Goal: Task Accomplishment & Management: Use online tool/utility

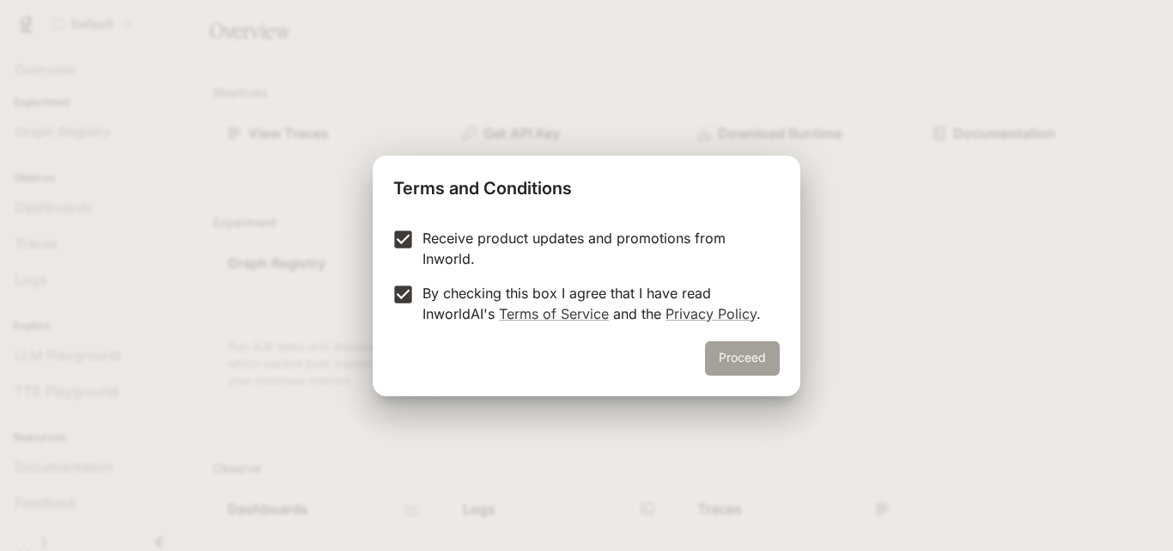
click at [770, 356] on button "Proceed" at bounding box center [742, 358] width 75 height 34
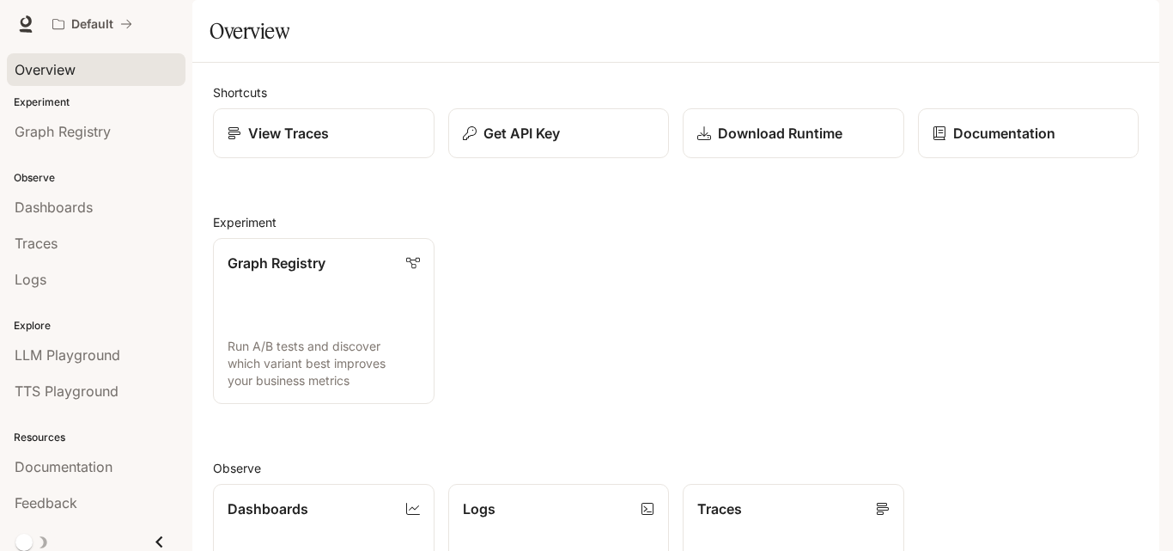
click at [33, 73] on span "Overview" at bounding box center [45, 69] width 61 height 21
click at [274, 143] on p "View Traces" at bounding box center [288, 133] width 82 height 21
